Goal: Navigation & Orientation: Find specific page/section

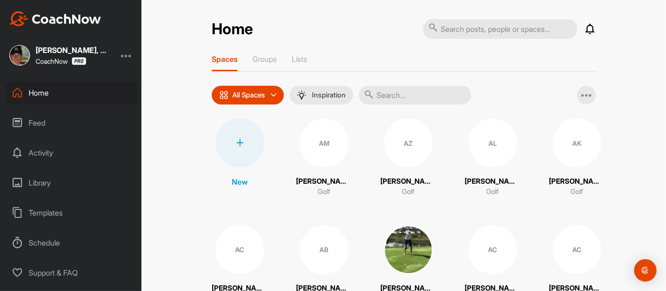
click at [41, 121] on div "Feed" at bounding box center [71, 122] width 132 height 23
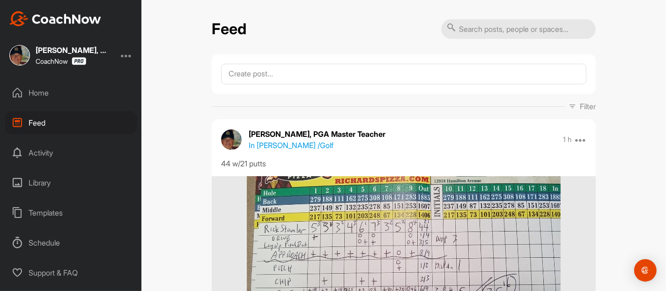
click at [197, 150] on div "Feed Filter Media Type Images Videos Notes Audio Documents Author AC [PERSON_NA…" at bounding box center [403, 145] width 525 height 291
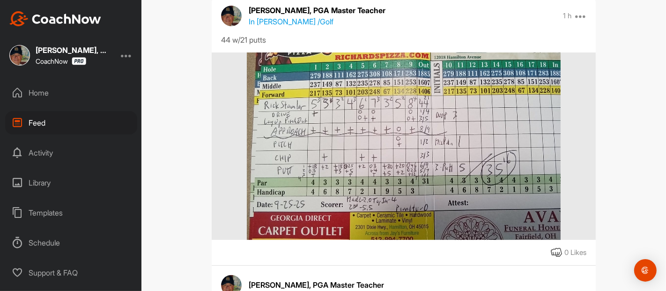
scroll to position [125, 0]
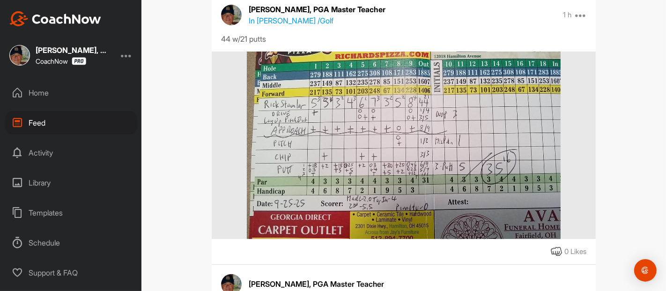
click at [334, 134] on img at bounding box center [404, 145] width 314 height 187
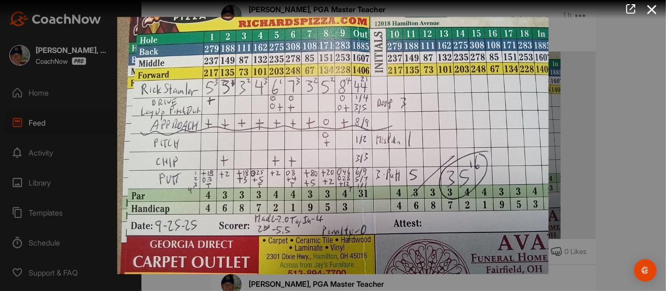
click at [650, 9] on icon at bounding box center [652, 9] width 22 height 17
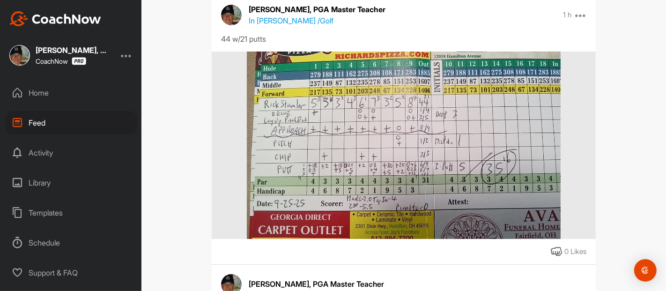
click at [623, 56] on div "Feed Filter Media Type Images Videos Notes Audio Documents Author AC [PERSON_NA…" at bounding box center [403, 145] width 525 height 291
click at [552, 251] on icon at bounding box center [556, 251] width 11 height 11
click at [612, 184] on div "Feed Filter Media Type Images Videos Notes Audio Documents Author AC [PERSON_NA…" at bounding box center [403, 145] width 525 height 291
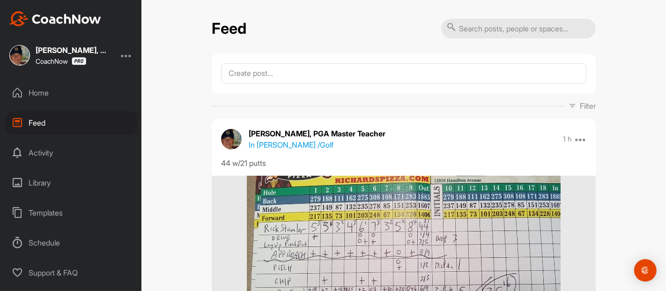
scroll to position [0, 0]
